Goal: Navigation & Orientation: Find specific page/section

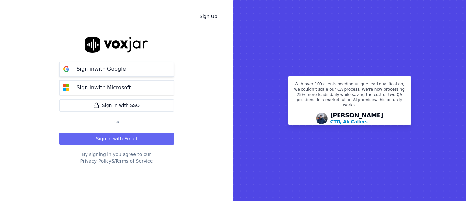
click at [124, 71] on div "Sign in with Google" at bounding box center [101, 69] width 57 height 8
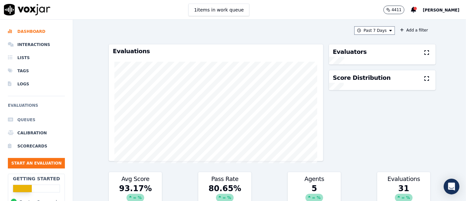
click at [24, 120] on li "Queues" at bounding box center [36, 119] width 57 height 13
